Goal: Task Accomplishment & Management: Manage account settings

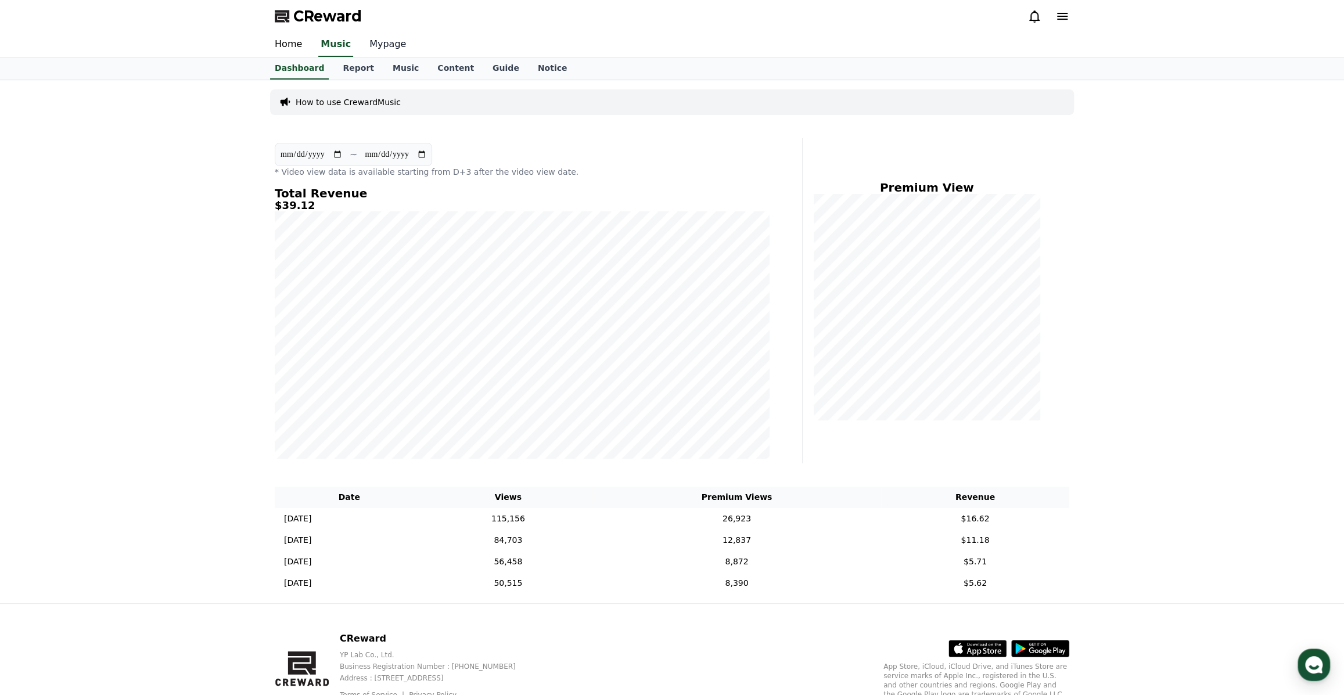
click at [376, 44] on link "Mypage" at bounding box center [387, 45] width 55 height 24
select select "**********"
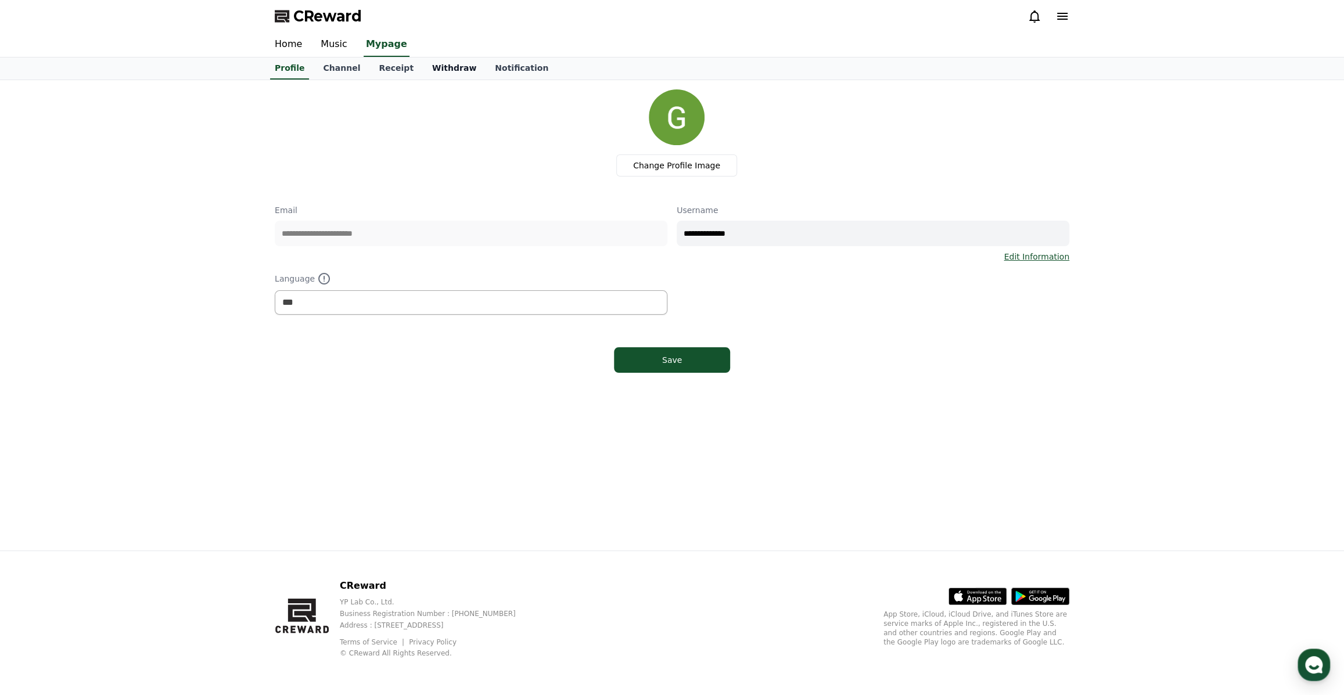
click at [430, 63] on link "Withdraw" at bounding box center [454, 69] width 63 height 22
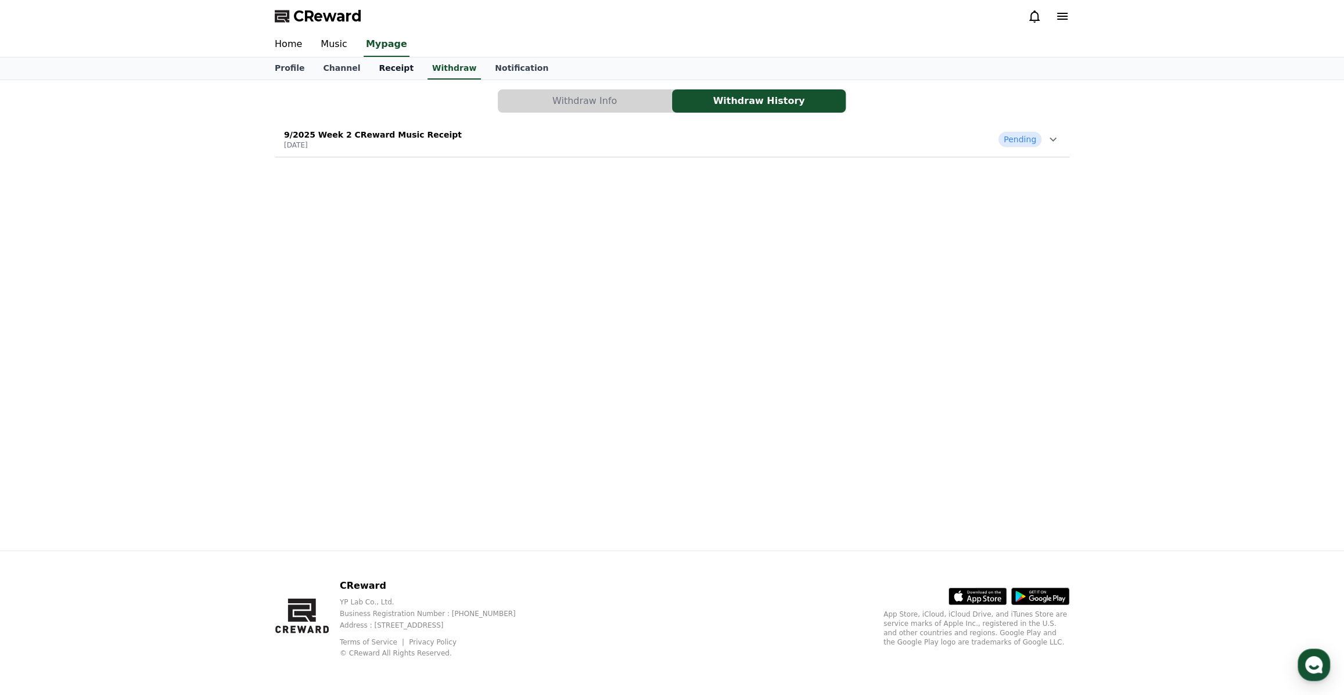
click at [385, 68] on link "Receipt" at bounding box center [396, 69] width 53 height 22
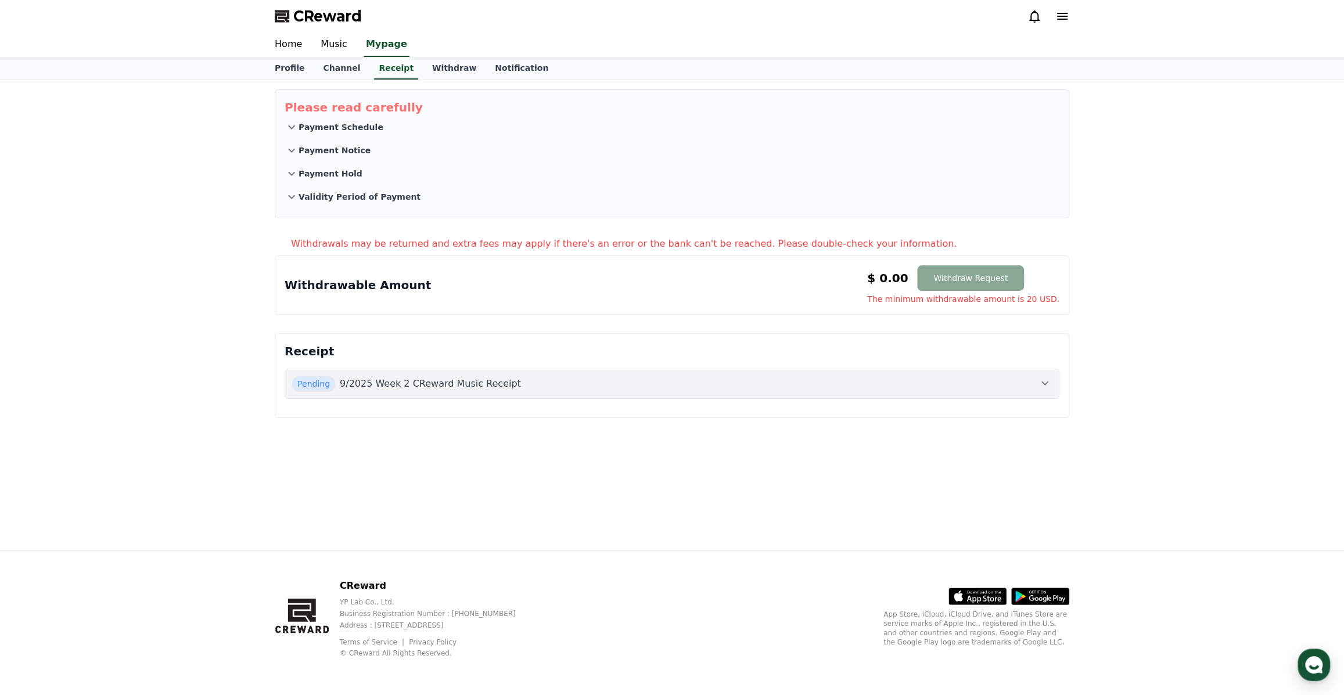
click at [1046, 385] on icon at bounding box center [1045, 383] width 14 height 14
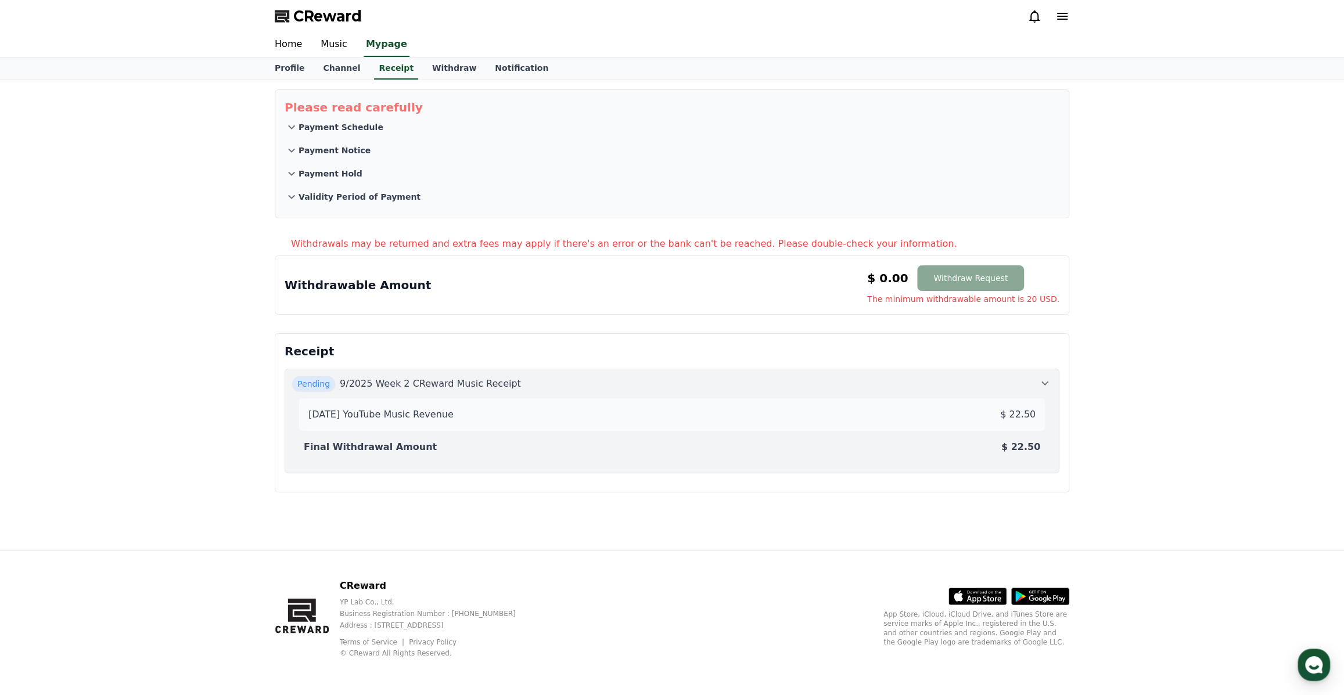
click at [1046, 385] on icon at bounding box center [1045, 383] width 14 height 14
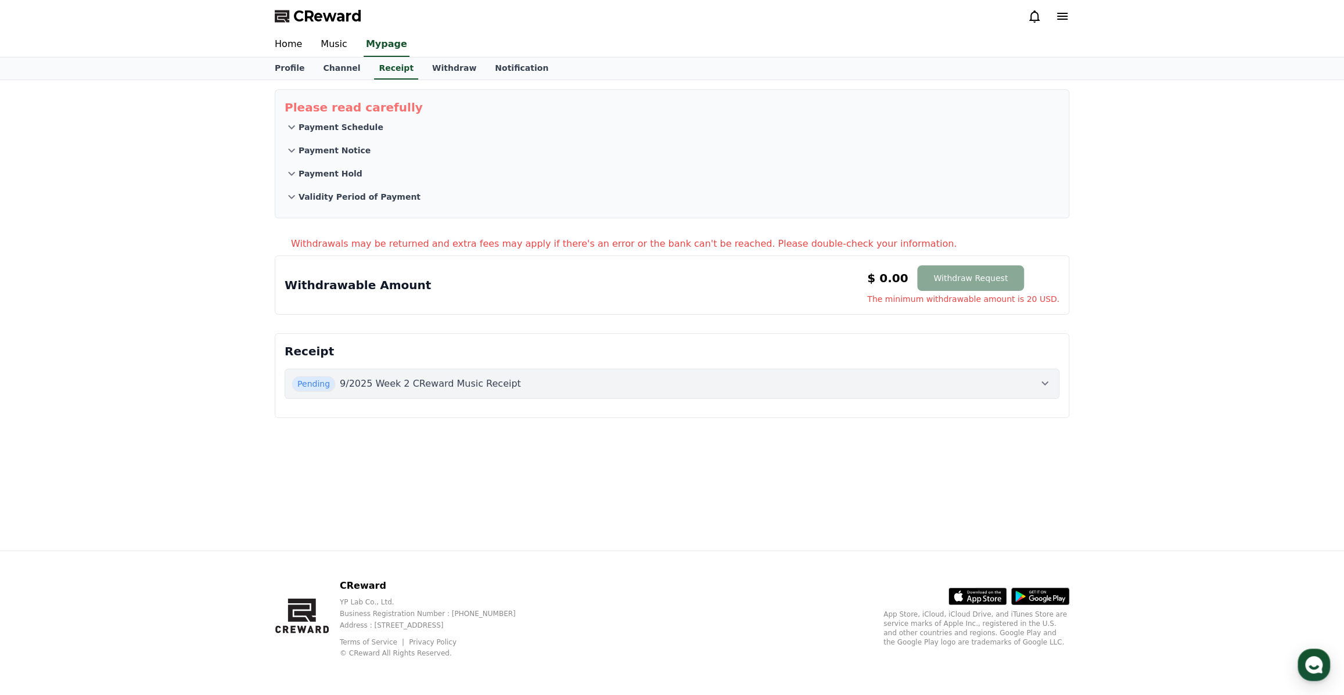
click at [1046, 385] on icon at bounding box center [1045, 383] width 14 height 14
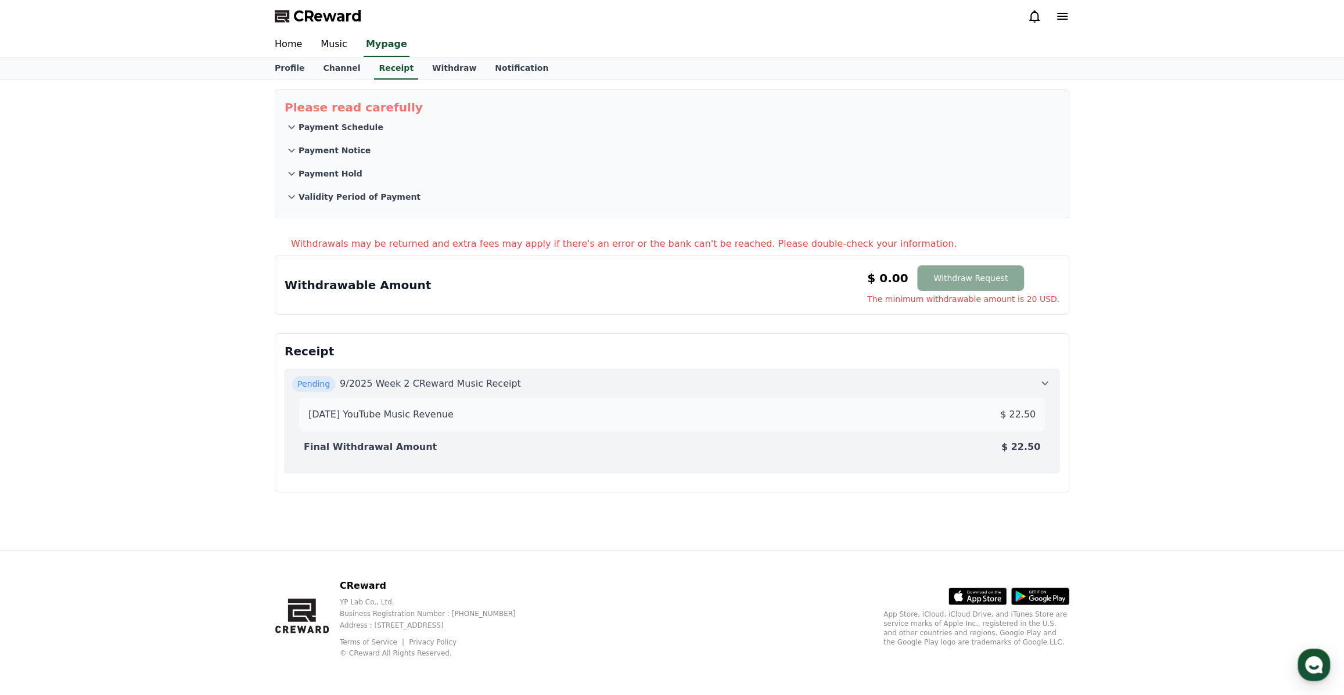
click at [1046, 385] on icon at bounding box center [1045, 383] width 14 height 14
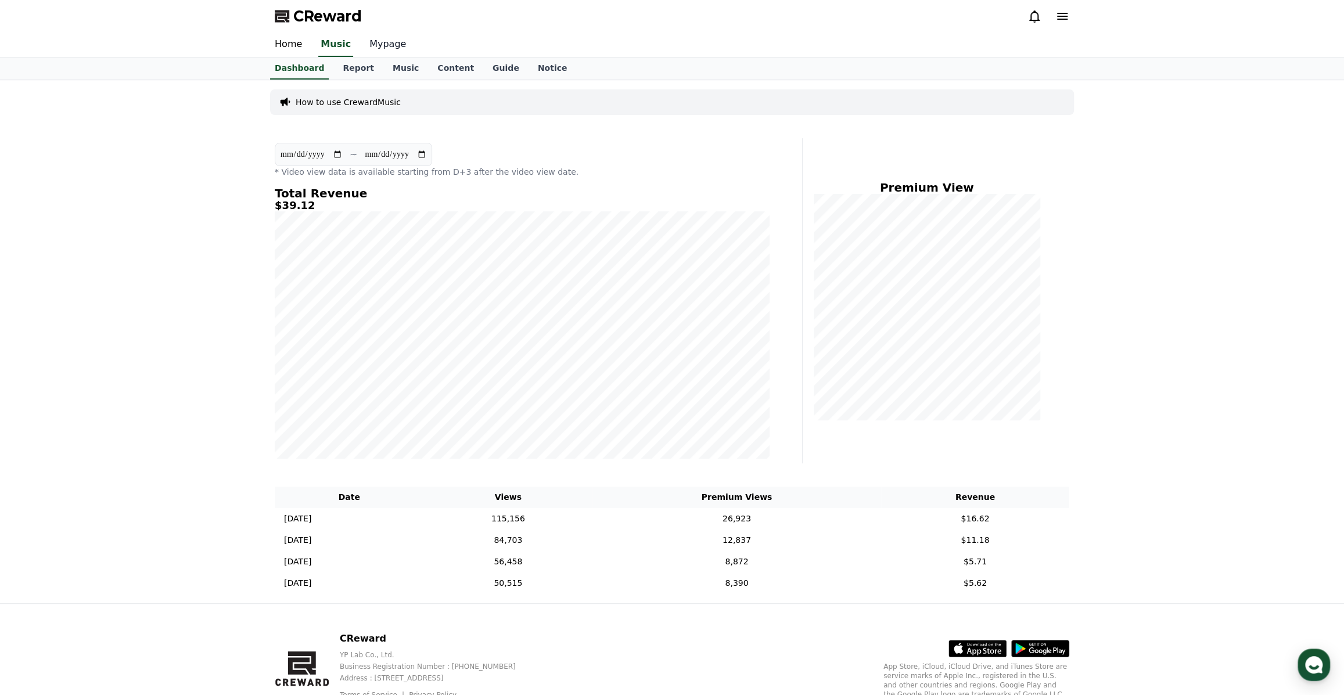
click at [368, 46] on link "Mypage" at bounding box center [387, 45] width 55 height 24
select select "**********"
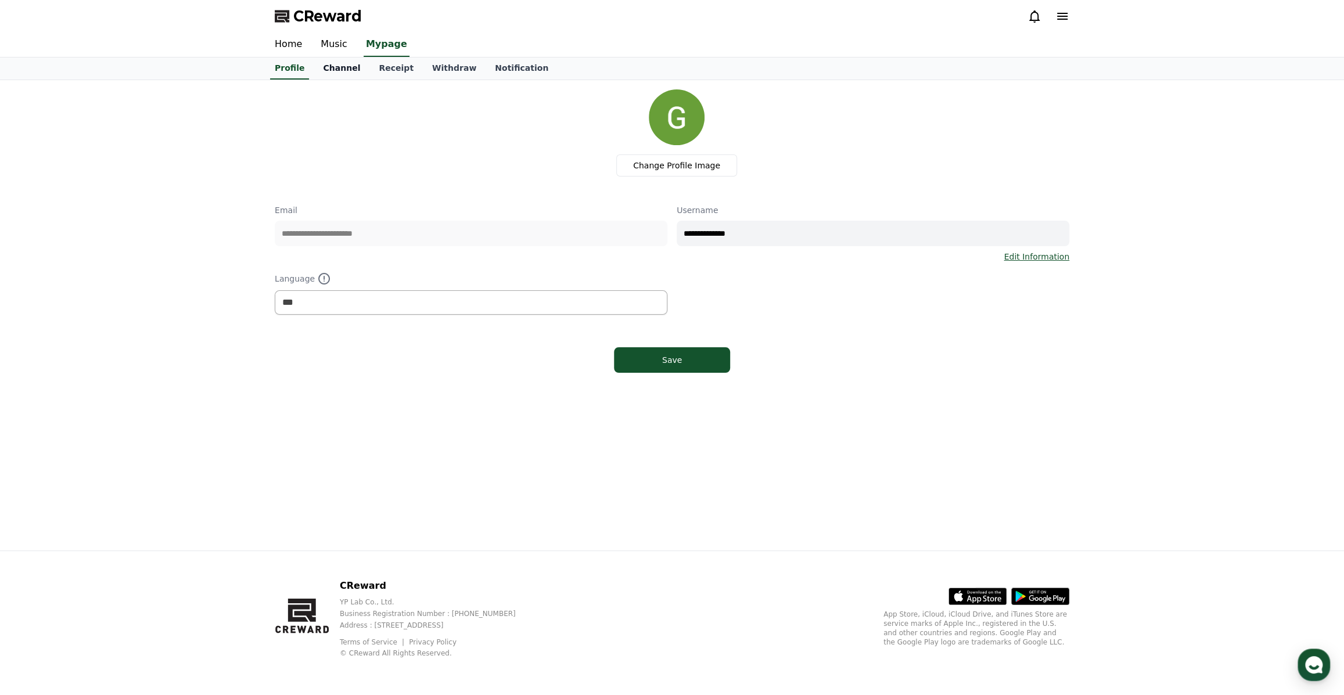
click at [338, 69] on link "Channel" at bounding box center [342, 69] width 56 height 22
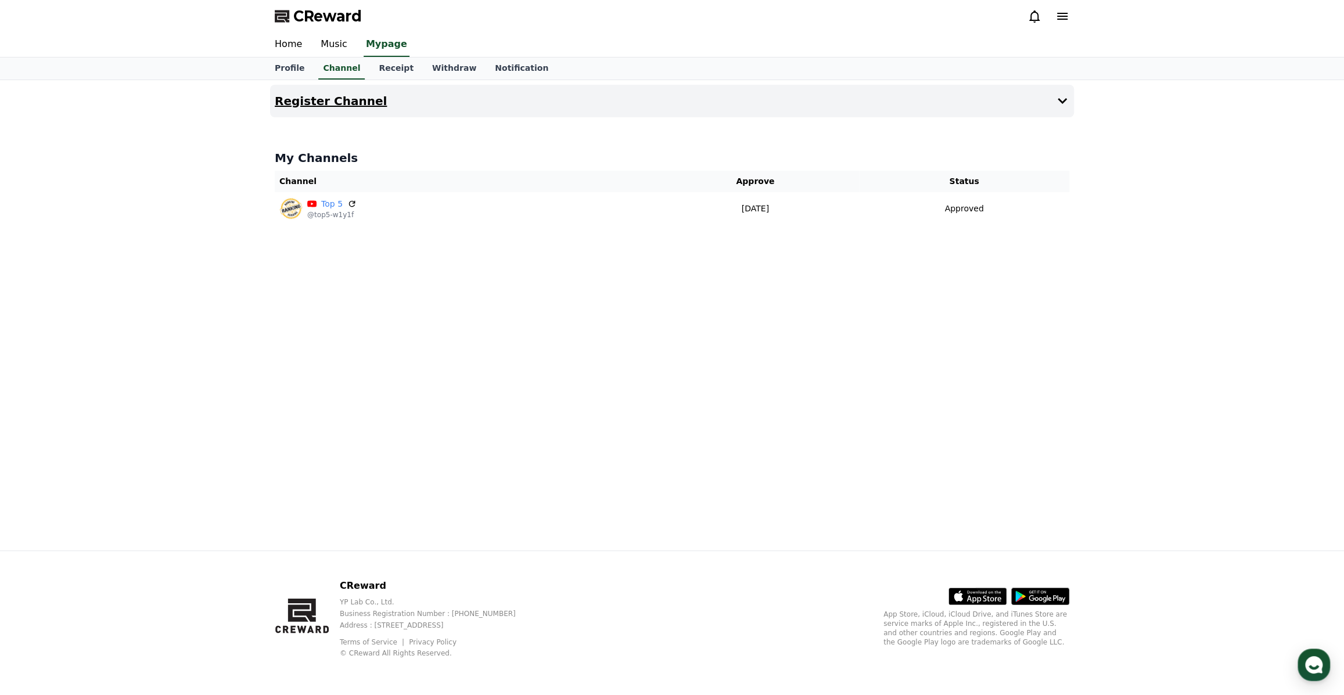
click at [331, 105] on h4 "Register Channel" at bounding box center [331, 101] width 112 height 13
